Goal: Transaction & Acquisition: Purchase product/service

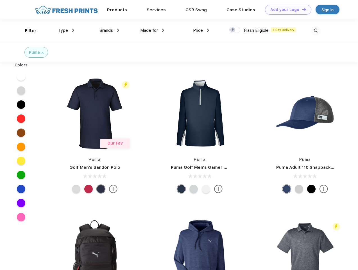
click at [286, 10] on link "Add your Logo Design Tool" at bounding box center [288, 10] width 46 height 10
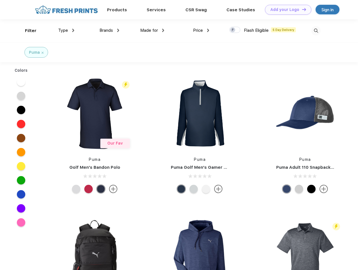
click at [0, 0] on div "Design Tool" at bounding box center [0, 0] width 0 height 0
click at [302, 9] on link "Add your Logo Design Tool" at bounding box center [288, 10] width 46 height 10
click at [27, 31] on div "Filter" at bounding box center [31, 31] width 12 height 6
click at [66, 30] on span "Type" at bounding box center [63, 30] width 10 height 5
click at [109, 30] on span "Brands" at bounding box center [107, 30] width 14 height 5
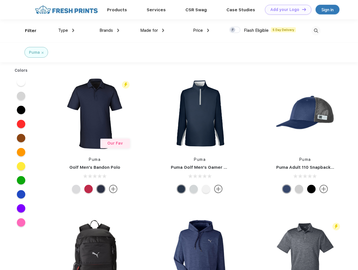
click at [153, 30] on span "Made for" at bounding box center [149, 30] width 18 height 5
click at [201, 30] on span "Price" at bounding box center [198, 30] width 10 height 5
click at [235, 30] on div at bounding box center [235, 30] width 11 height 6
click at [233, 30] on input "checkbox" at bounding box center [232, 28] width 4 height 4
click at [316, 31] on img at bounding box center [316, 30] width 9 height 9
